Goal: Task Accomplishment & Management: Complete application form

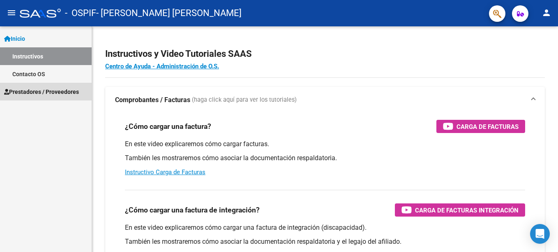
click at [42, 93] on span "Prestadores / Proveedores" at bounding box center [41, 91] width 75 height 9
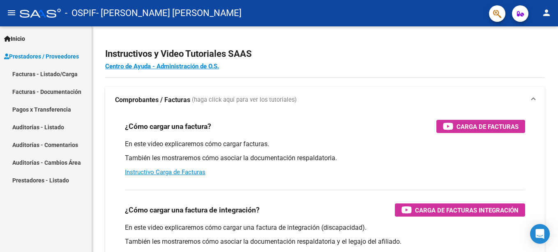
click at [67, 75] on link "Facturas - Listado/Carga" at bounding box center [46, 74] width 92 height 18
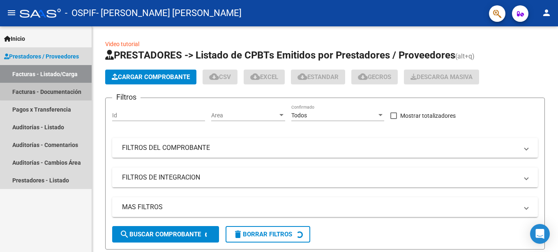
click at [65, 90] on link "Facturas - Documentación" at bounding box center [46, 92] width 92 height 18
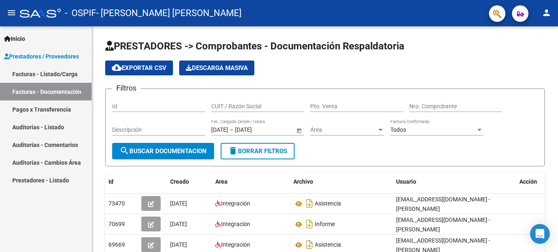
click at [64, 74] on link "Facturas - Listado/Carga" at bounding box center [46, 74] width 92 height 18
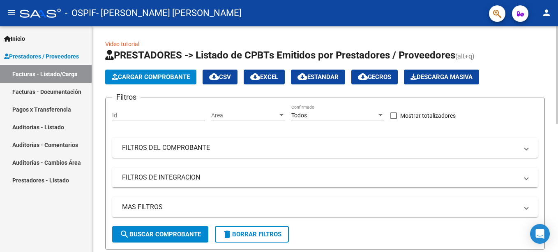
click at [179, 77] on span "Cargar Comprobante" at bounding box center [151, 76] width 78 height 7
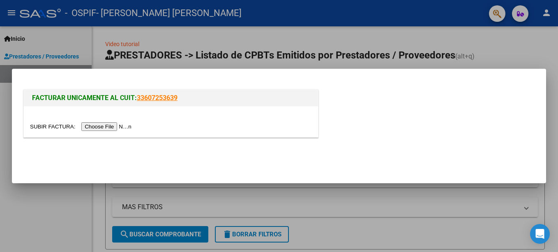
click at [107, 127] on input "file" at bounding box center [82, 126] width 104 height 9
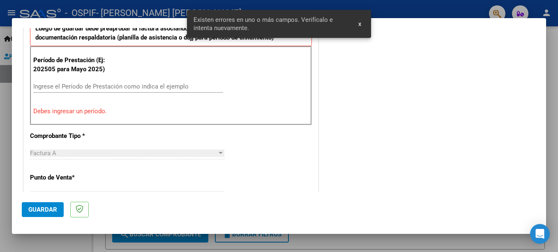
scroll to position [163, 0]
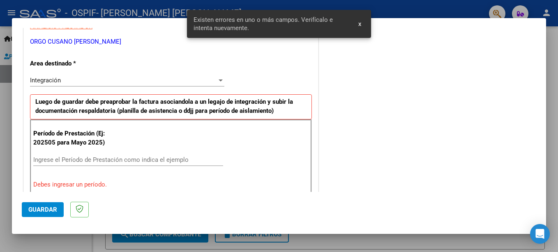
click at [126, 161] on input "Ingrese el Período de Prestación como indica el ejemplo" at bounding box center [128, 159] width 190 height 7
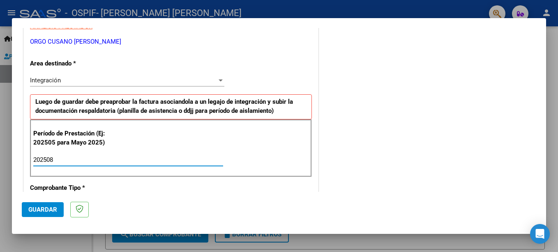
type input "202508"
click at [37, 207] on span "Guardar" at bounding box center [42, 209] width 29 height 7
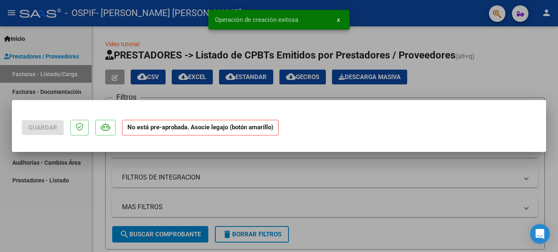
scroll to position [0, 0]
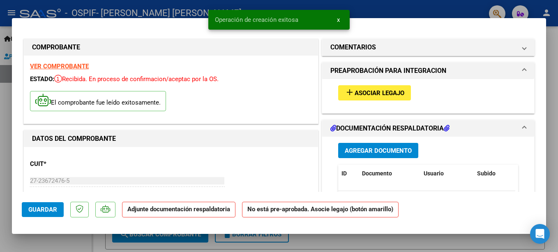
click at [357, 93] on span "Asociar Legajo" at bounding box center [380, 92] width 50 height 7
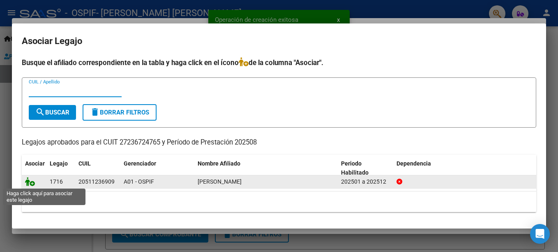
click at [35, 185] on icon at bounding box center [30, 181] width 10 height 9
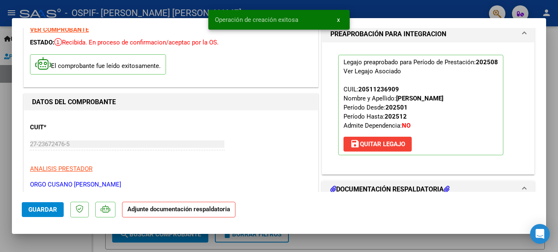
scroll to position [82, 0]
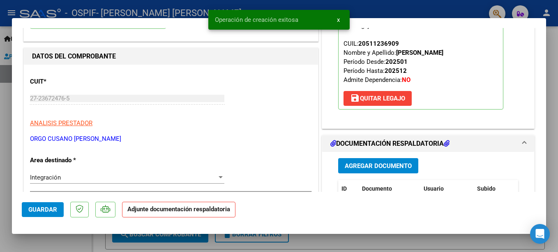
click at [387, 165] on span "Agregar Documento" at bounding box center [378, 165] width 67 height 7
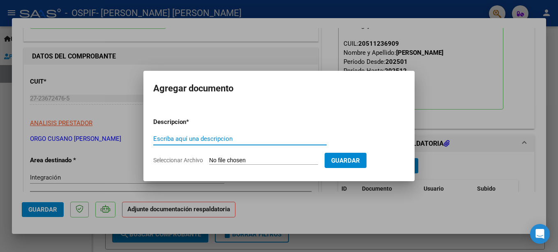
click at [199, 140] on input "Escriba aquí una descripcion" at bounding box center [240, 138] width 174 height 7
type input "asistencia"
click at [228, 163] on input "Seleccionar Archivo" at bounding box center [263, 161] width 109 height 8
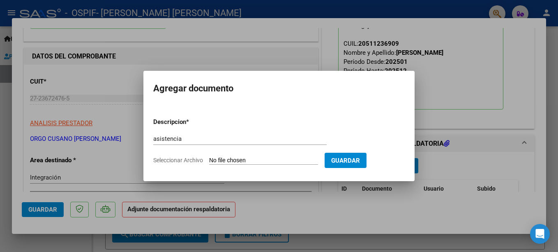
type input "C:\fakepath\[PERSON_NAME] .pdf"
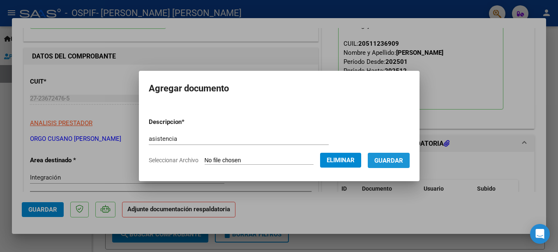
click at [393, 164] on button "Guardar" at bounding box center [389, 160] width 42 height 15
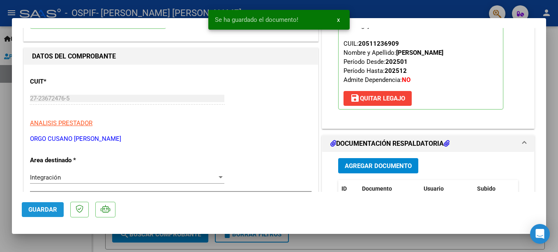
click at [37, 211] on span "Guardar" at bounding box center [42, 209] width 29 height 7
drag, startPoint x: 128, startPoint y: 246, endPoint x: 144, endPoint y: 245, distance: 15.7
click at [128, 246] on div at bounding box center [279, 126] width 558 height 252
type input "$ 0,00"
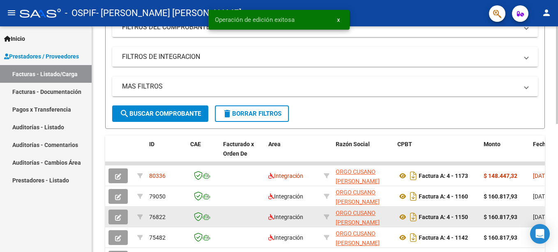
scroll to position [123, 0]
